Goal: Transaction & Acquisition: Obtain resource

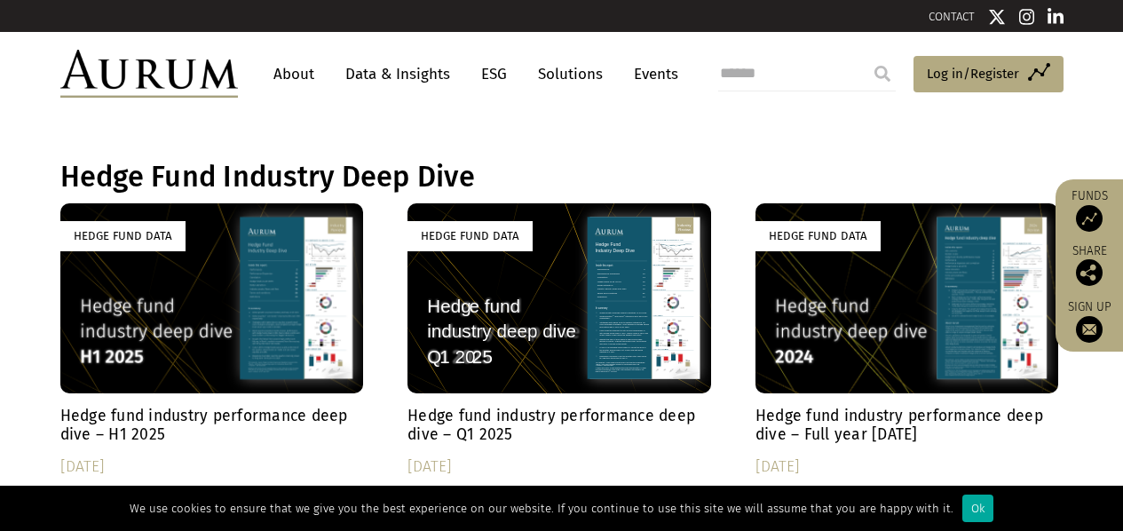
click at [871, 319] on div "Hedge Fund Data" at bounding box center [908, 297] width 304 height 189
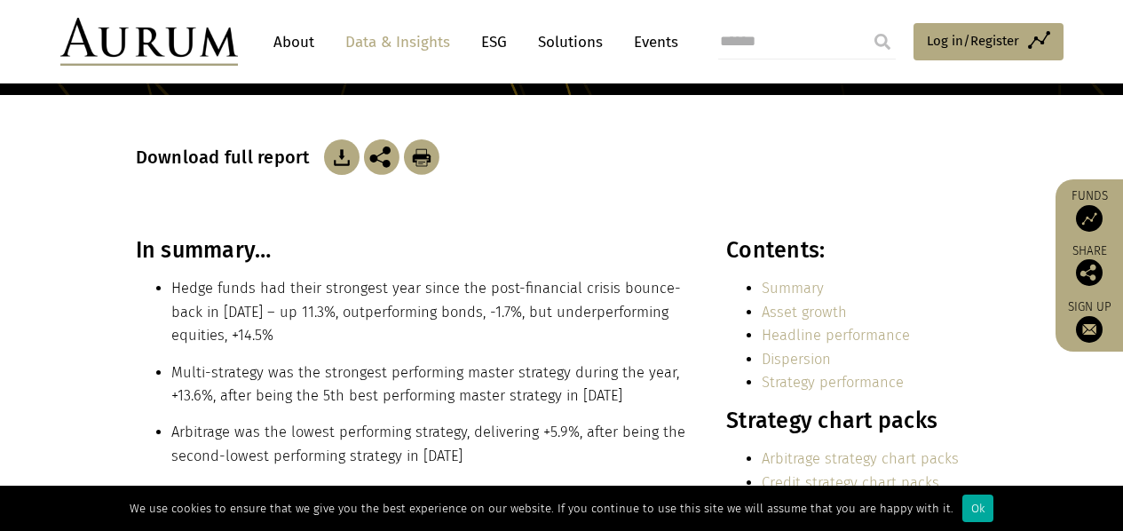
scroll to position [266, 0]
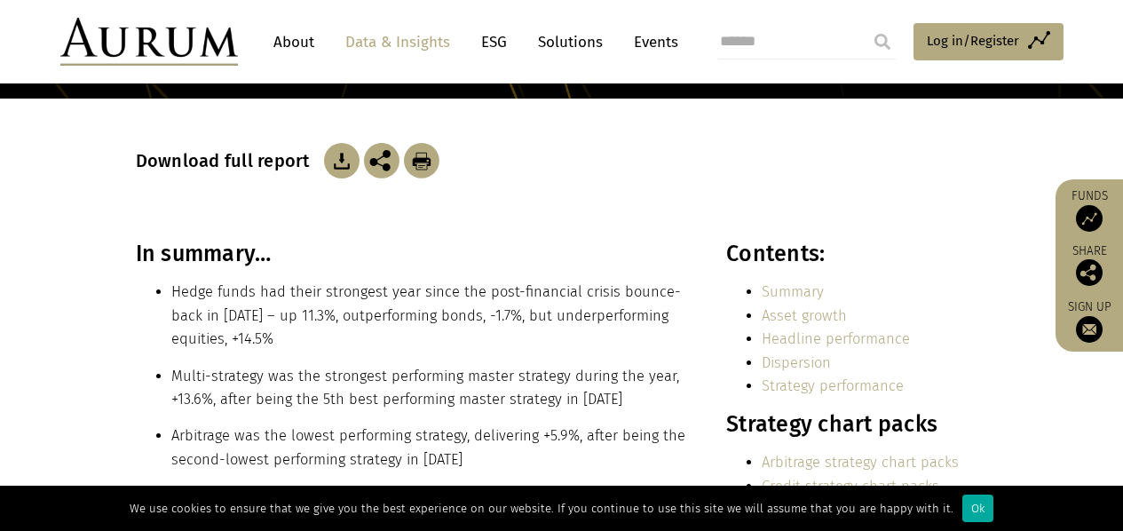
click at [432, 305] on li "Hedge funds had their strongest year since the post-financial crisis bounce-bac…" at bounding box center [429, 316] width 517 height 70
click at [376, 302] on li "Hedge funds had their strongest year since the post-financial crisis bounce-bac…" at bounding box center [429, 316] width 517 height 70
click at [272, 219] on div "Download full report" at bounding box center [562, 170] width 852 height 142
